Goal: Task Accomplishment & Management: Use online tool/utility

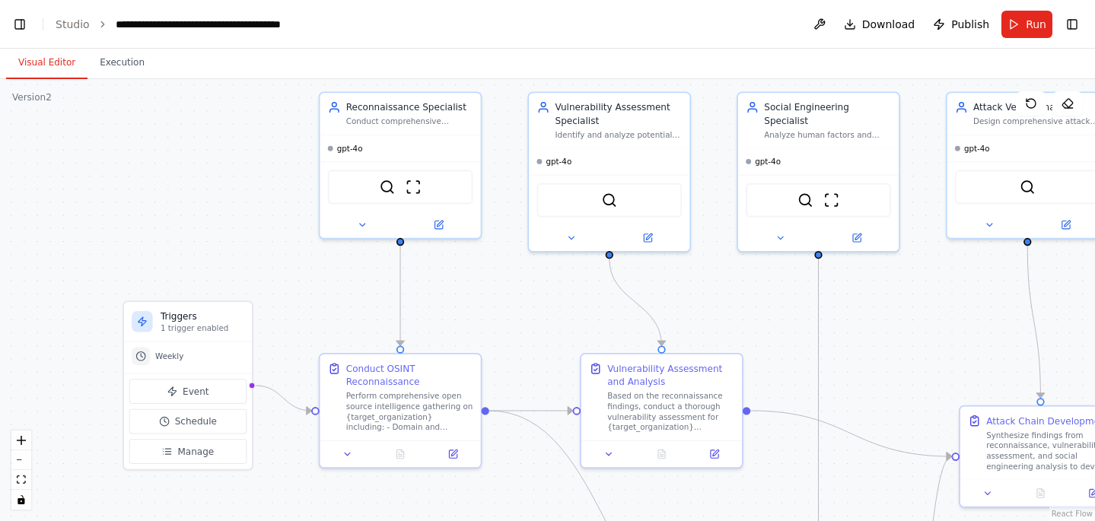
drag, startPoint x: 246, startPoint y: 167, endPoint x: 195, endPoint y: 79, distance: 101.3
click at [195, 78] on div "Visual Editor Execution Version 2 Show Tools Hide Agents .deletable-edge-delete…" at bounding box center [547, 285] width 1095 height 472
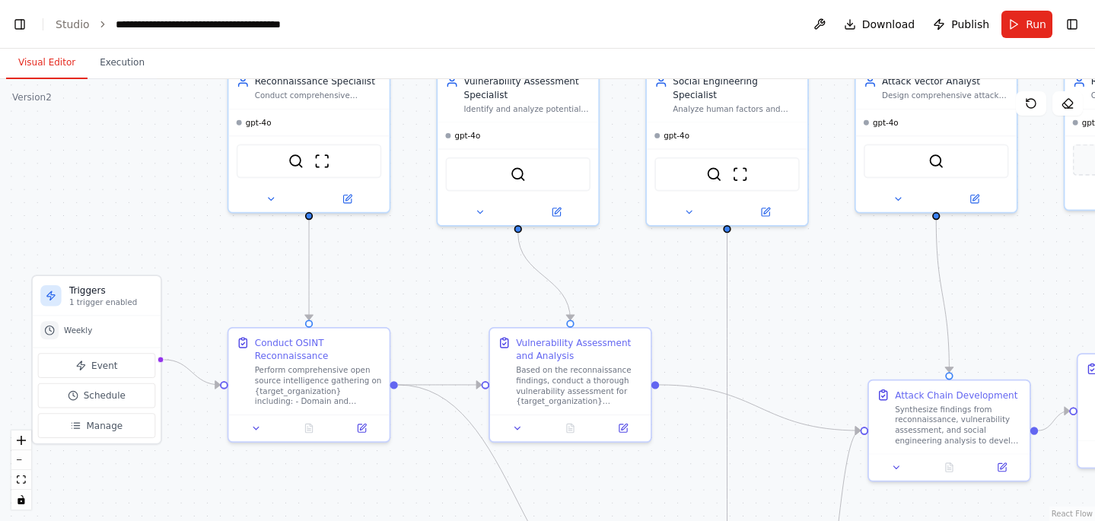
drag, startPoint x: 226, startPoint y: 168, endPoint x: 68, endPoint y: 54, distance: 195.1
click at [68, 54] on div "Visual Editor Execution Version 2 Show Tools Hide Agents .deletable-edge-delete…" at bounding box center [547, 285] width 1095 height 472
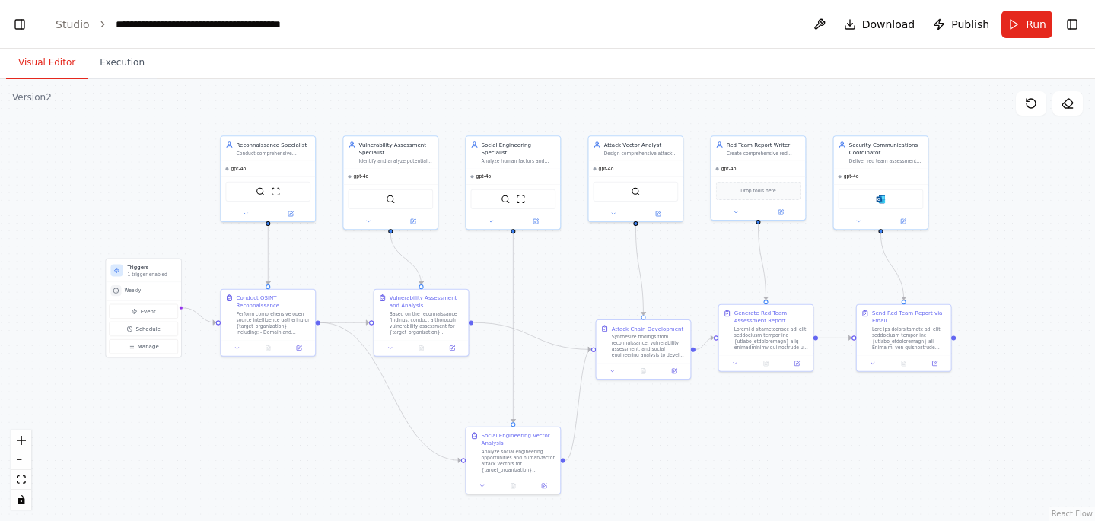
drag, startPoint x: 936, startPoint y: 472, endPoint x: 943, endPoint y: 449, distance: 24.8
click at [943, 449] on div ".deletable-edge-delete-btn { width: 20px; height: 20px; border: 0px solid #ffff…" at bounding box center [547, 300] width 1095 height 442
click at [507, 215] on button at bounding box center [490, 219] width 43 height 9
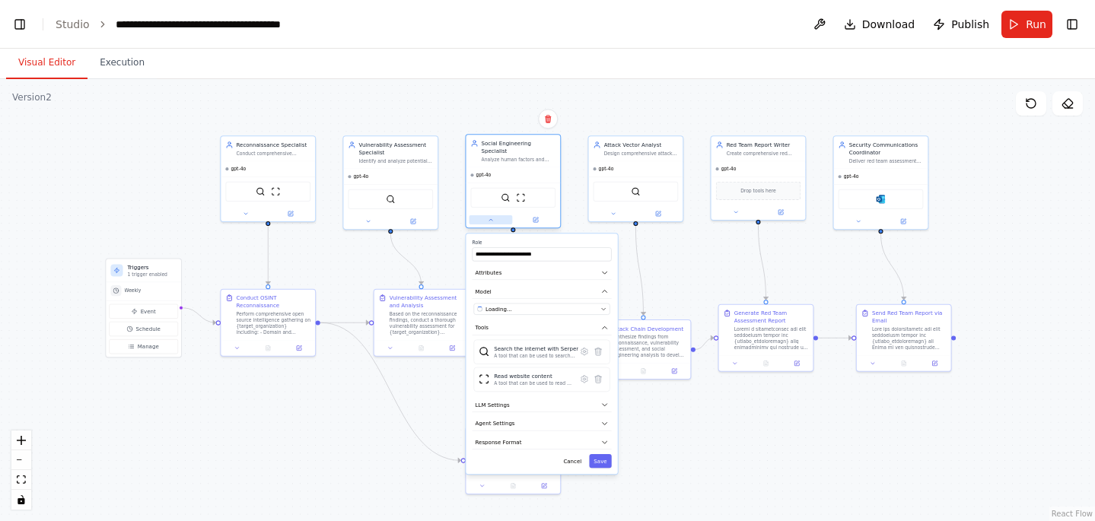
click at [507, 215] on button at bounding box center [490, 219] width 43 height 9
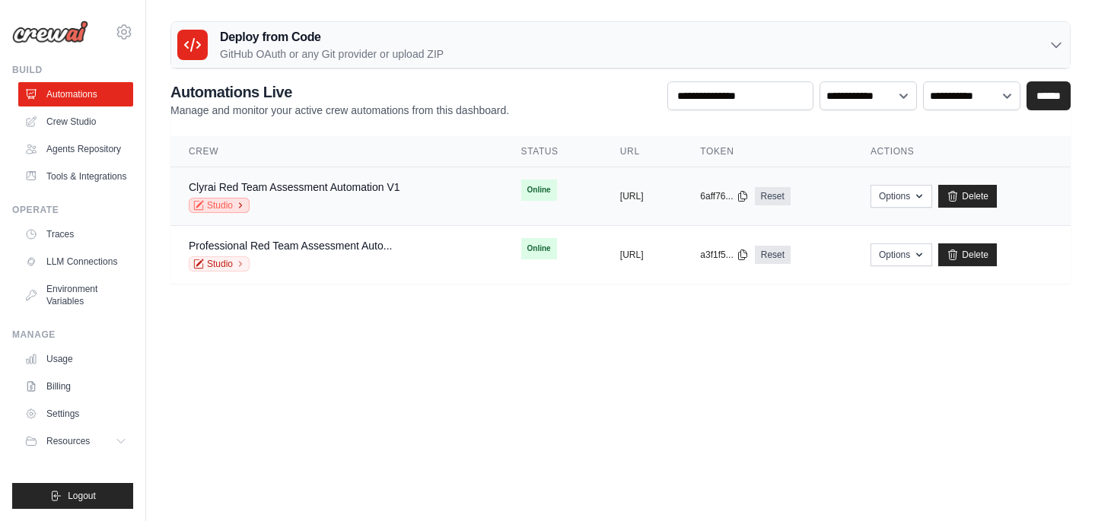
click at [250, 203] on link "Studio" at bounding box center [219, 205] width 61 height 15
click at [620, 198] on button "https://clyrai-red-team-assessment-" at bounding box center [632, 195] width 24 height 12
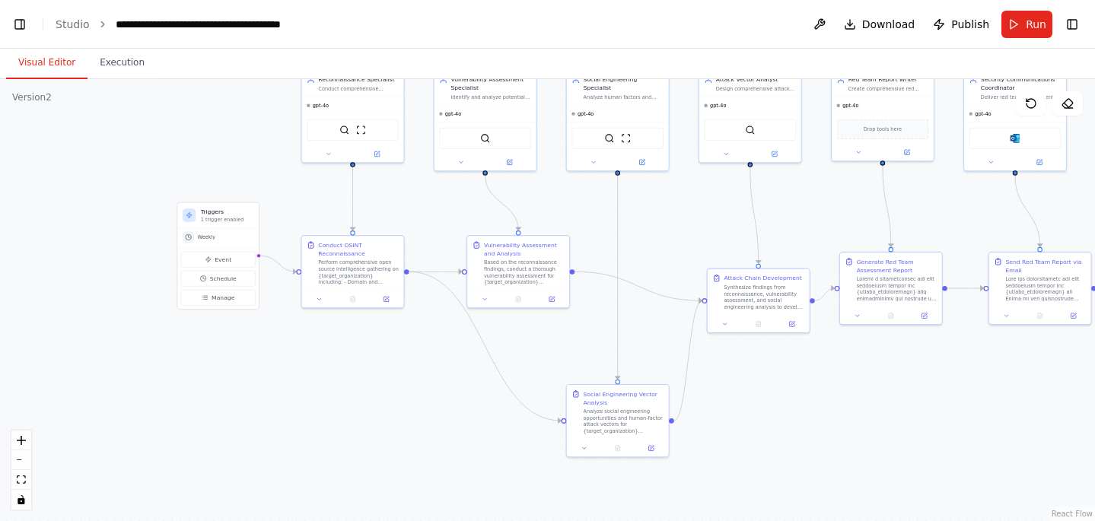
drag, startPoint x: 343, startPoint y: 241, endPoint x: 155, endPoint y: 79, distance: 248.2
click at [155, 78] on div "Visual Editor Execution Version 2 Show Tools Hide Agents .deletable-edge-delete…" at bounding box center [547, 285] width 1095 height 472
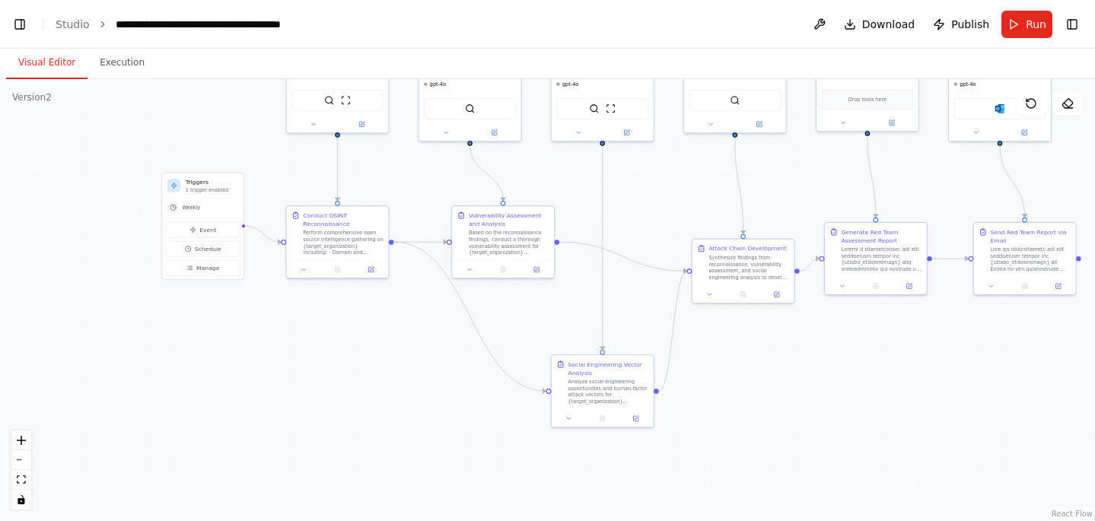
scroll to position [123205, 0]
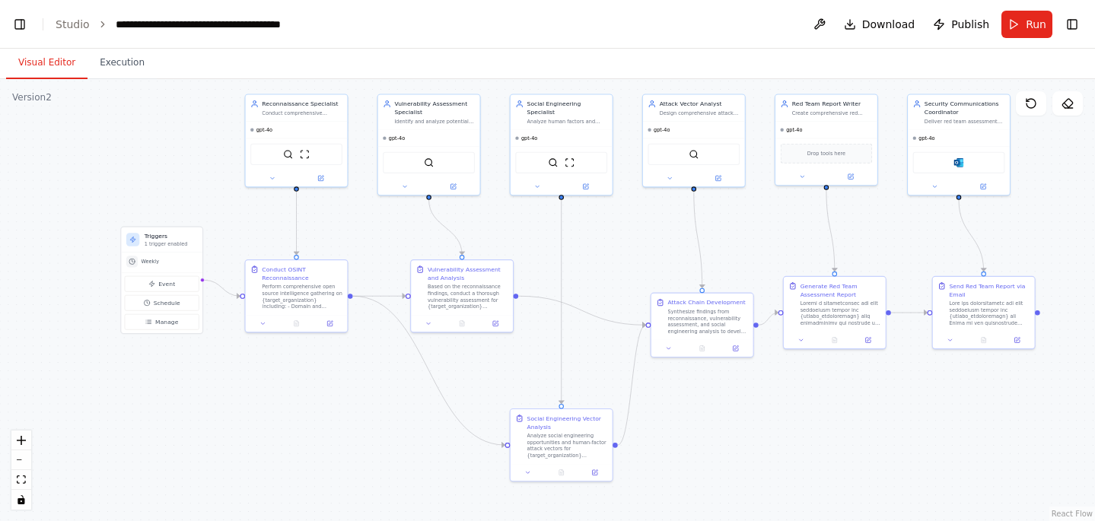
drag, startPoint x: 456, startPoint y: 396, endPoint x: 399, endPoint y: 447, distance: 76.0
click at [399, 449] on div ".deletable-edge-delete-btn { width: 20px; height: 20px; border: 0px solid #ffff…" at bounding box center [547, 300] width 1095 height 442
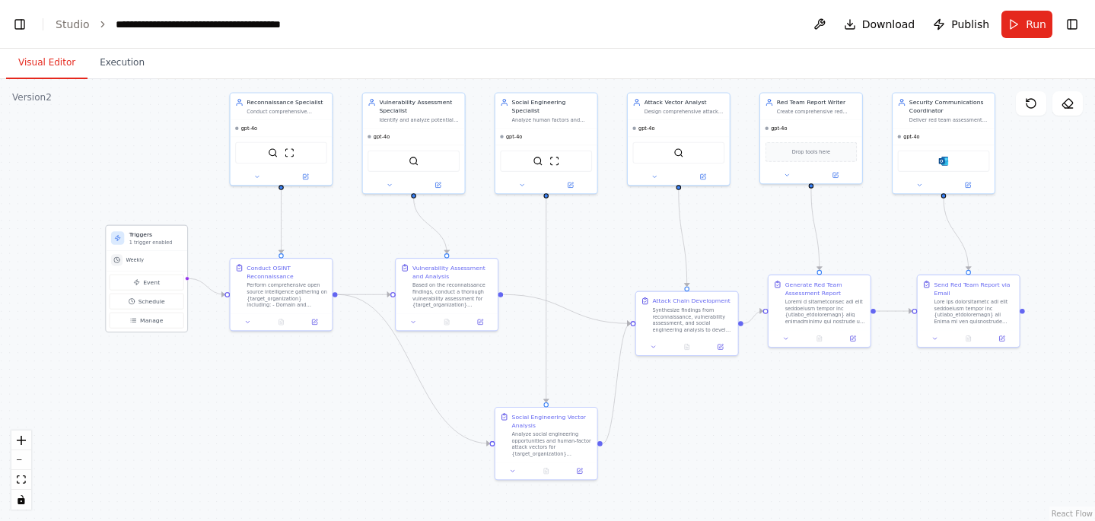
click at [122, 245] on div "Triggers 1 trigger enabled" at bounding box center [146, 238] width 81 height 25
click at [147, 304] on span "Schedule" at bounding box center [151, 301] width 27 height 8
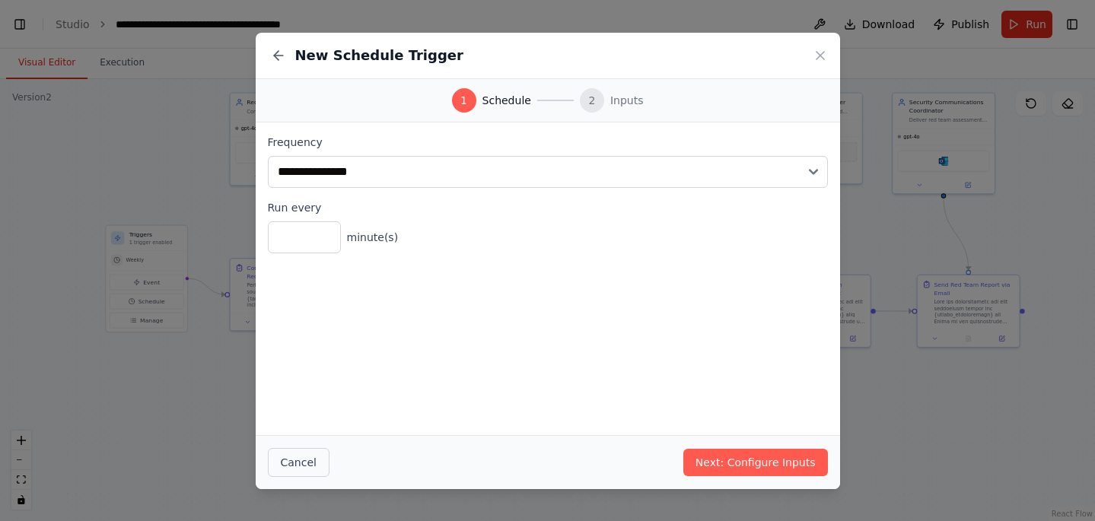
click at [297, 466] on button "Cancel" at bounding box center [299, 462] width 62 height 29
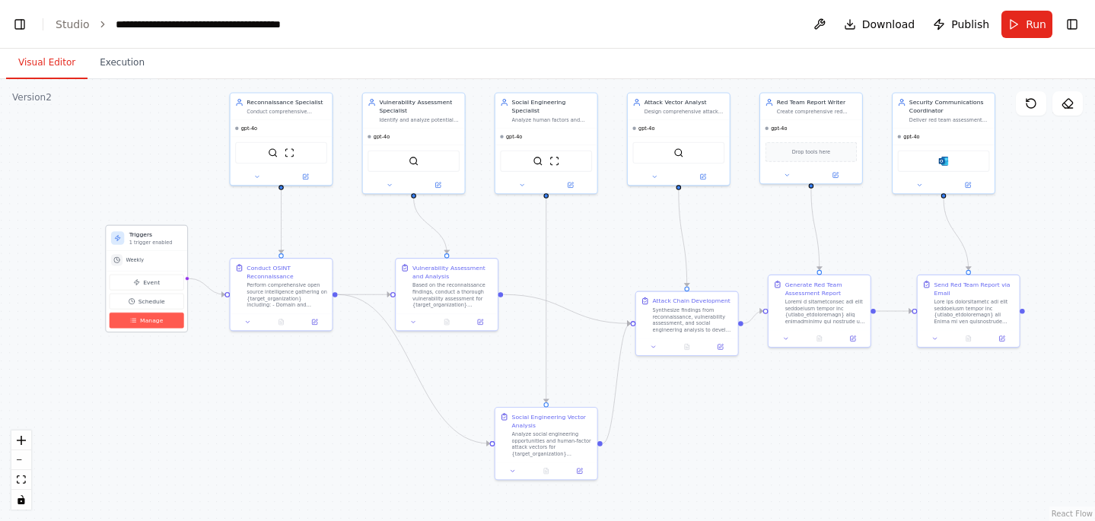
click at [147, 321] on span "Manage" at bounding box center [151, 321] width 23 height 8
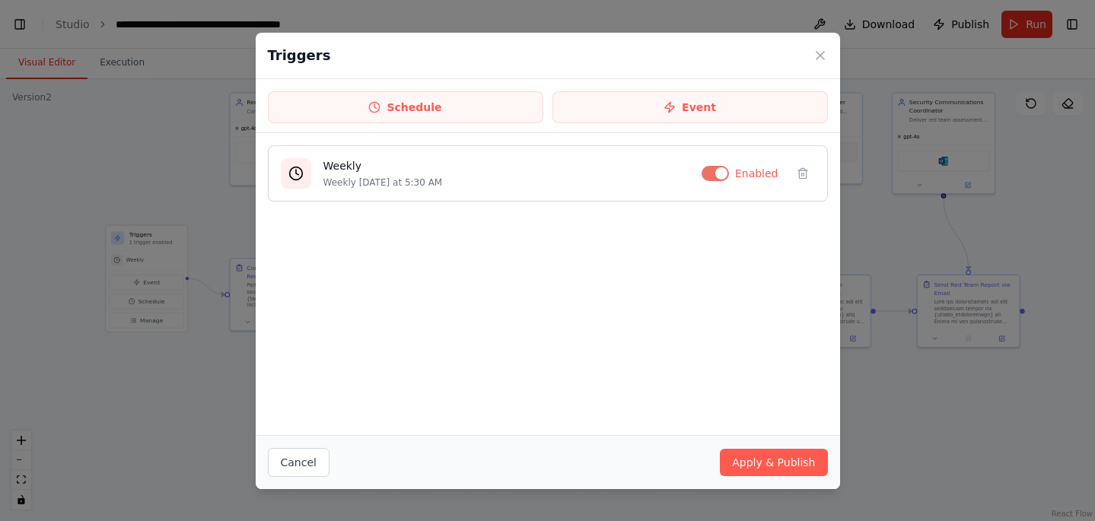
click at [336, 157] on div "Weekly Weekly on Saturday at 5:30 AM Enabled" at bounding box center [548, 173] width 560 height 56
click at [485, 106] on button "Schedule" at bounding box center [405, 107] width 275 height 32
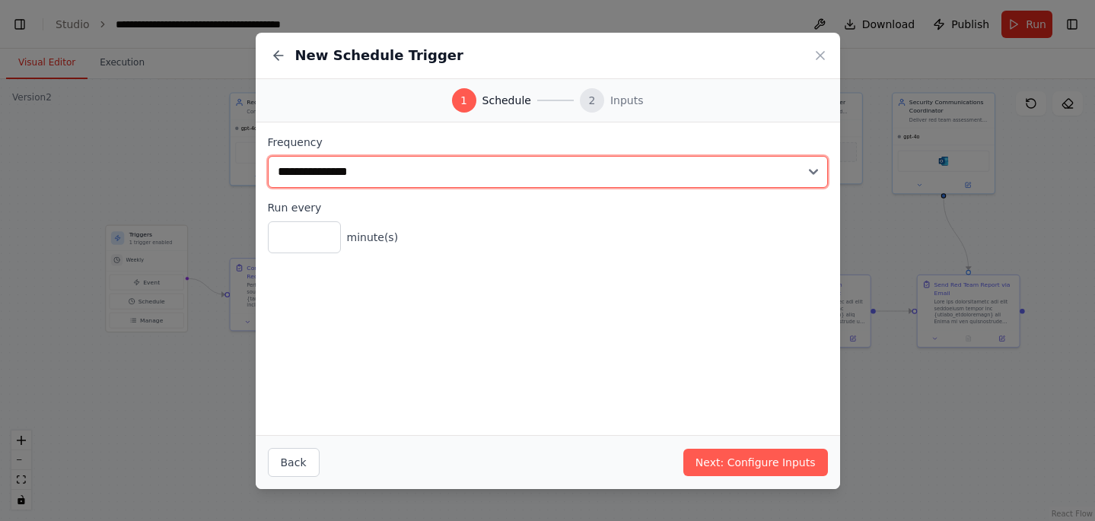
select select "*****"
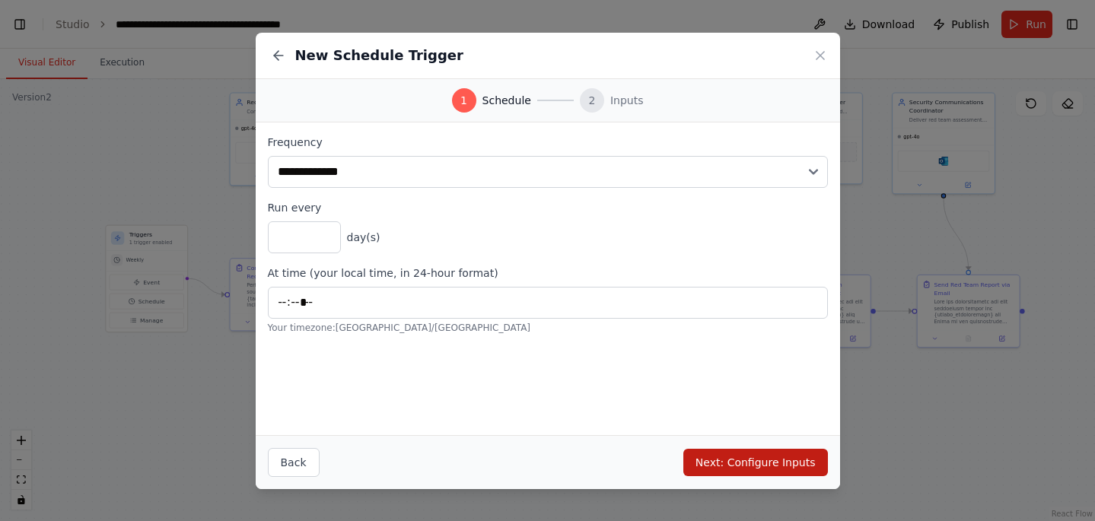
click at [756, 456] on button "Next: Configure Inputs" at bounding box center [755, 462] width 145 height 27
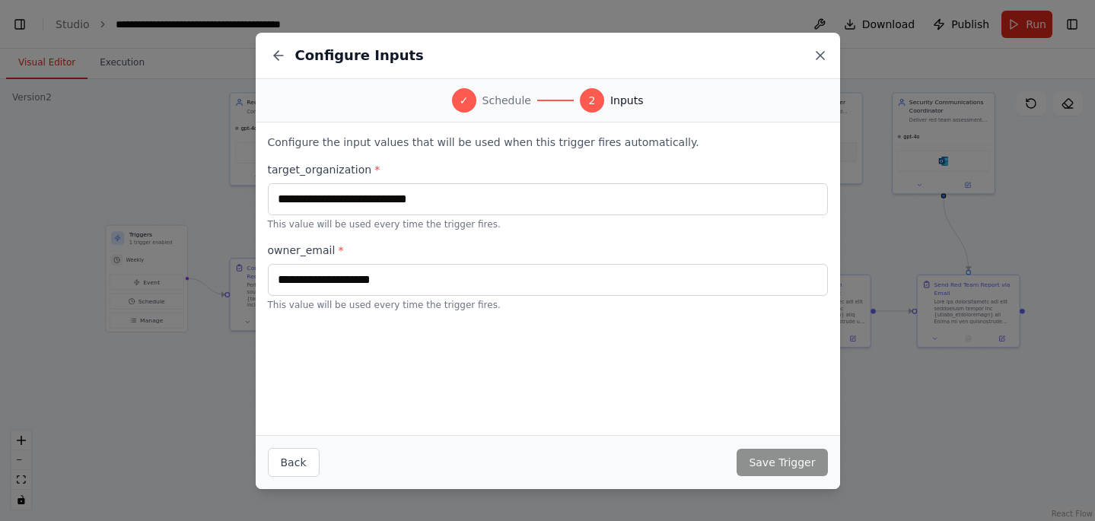
click at [819, 62] on icon at bounding box center [820, 55] width 15 height 15
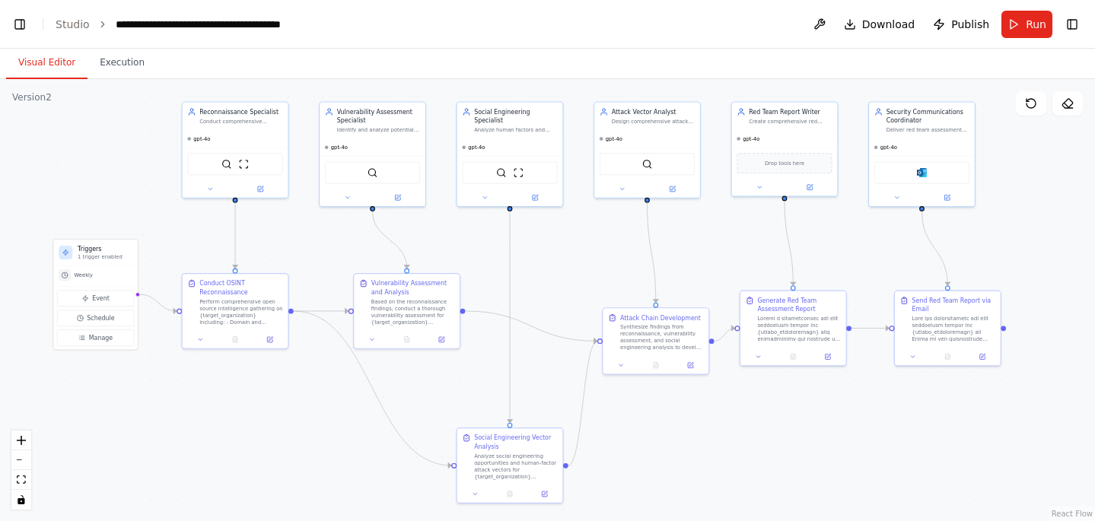
drag, startPoint x: 772, startPoint y: 441, endPoint x: 740, endPoint y: 461, distance: 37.6
click at [740, 461] on div ".deletable-edge-delete-btn { width: 20px; height: 20px; border: 0px solid #ffff…" at bounding box center [547, 300] width 1095 height 442
